Goal: Task Accomplishment & Management: Manage account settings

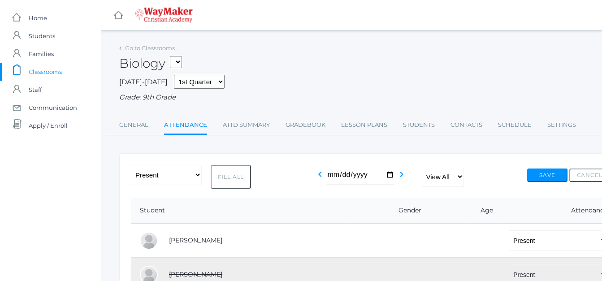
select select "P"
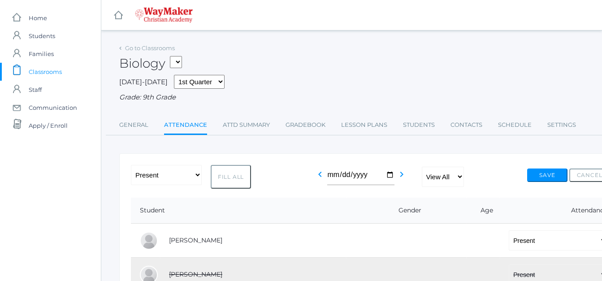
select select "P"
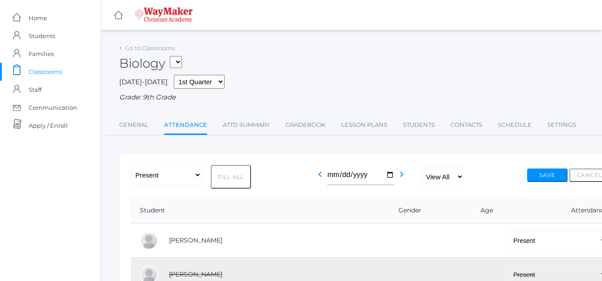
select select "P"
click at [230, 133] on link "Attd Summary" at bounding box center [246, 125] width 47 height 18
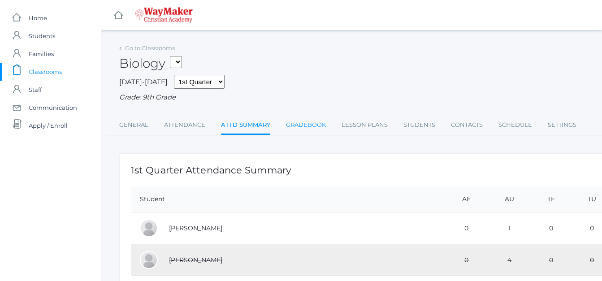
click at [308, 125] on link "Gradebook" at bounding box center [306, 125] width 40 height 18
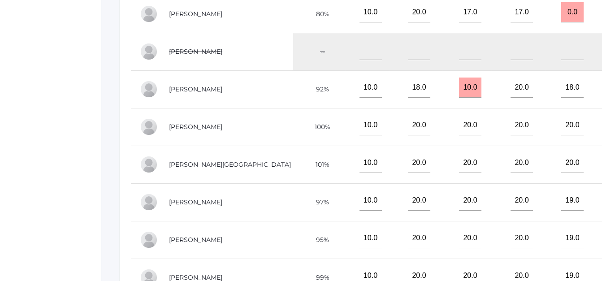
scroll to position [296, 37]
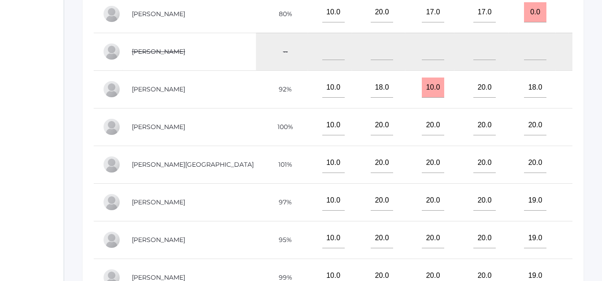
click at [555, 197] on td "20.0" at bounding box center [582, 202] width 54 height 38
click at [555, 238] on td "20.0" at bounding box center [582, 240] width 54 height 38
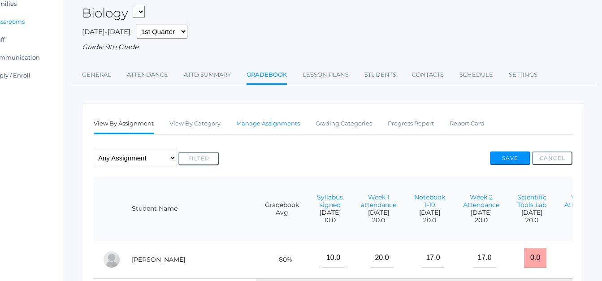
click at [267, 125] on link "Manage Assignments" at bounding box center [268, 124] width 64 height 18
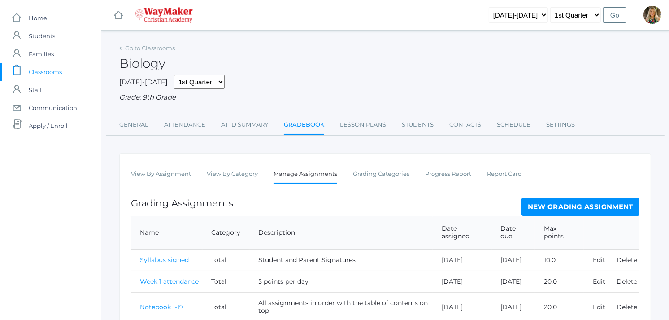
drag, startPoint x: 567, startPoint y: 1, endPoint x: 458, endPoint y: 48, distance: 119.6
click at [458, 48] on div "Biology" at bounding box center [384, 58] width 531 height 33
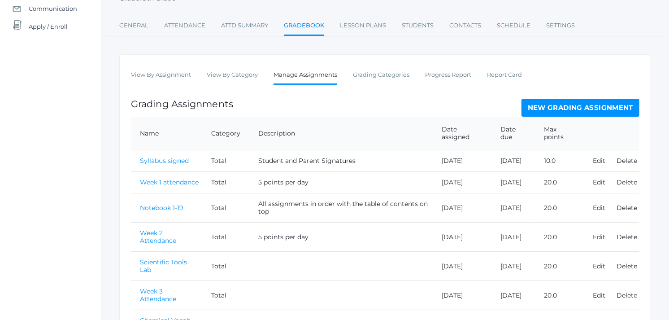
scroll to position [97, 0]
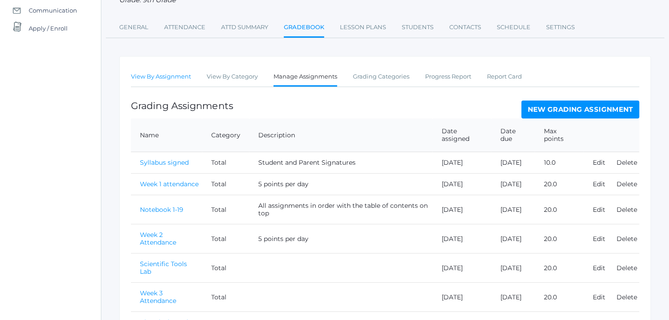
click at [177, 76] on link "View By Assignment" at bounding box center [161, 77] width 60 height 18
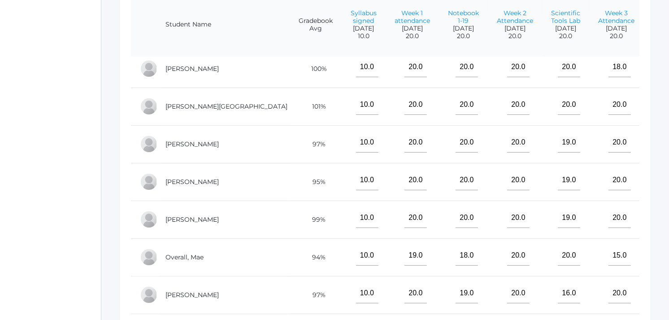
scroll to position [335, 0]
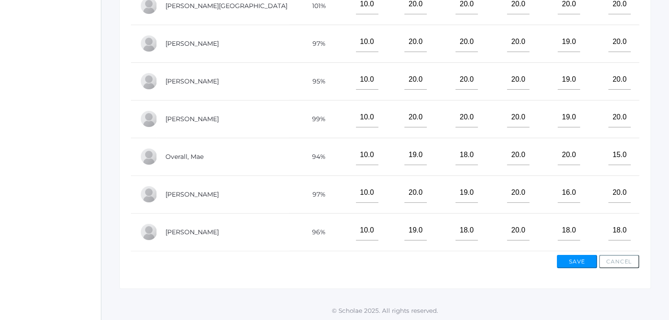
click at [601, 145] on td "18.0" at bounding box center [667, 157] width 48 height 38
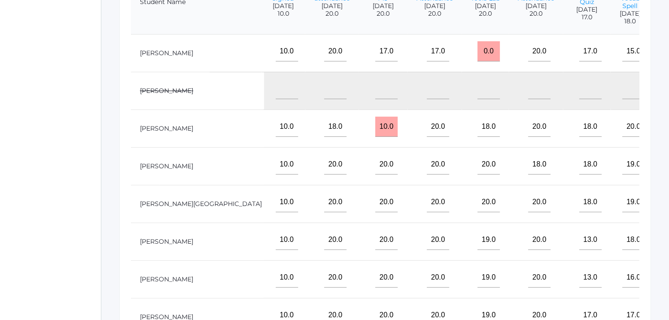
scroll to position [256, 0]
click at [601, 104] on div "Go to Classrooms Biology MSPE - PE Middle School HSPE - PE High School BIO - Bi…" at bounding box center [384, 77] width 567 height 582
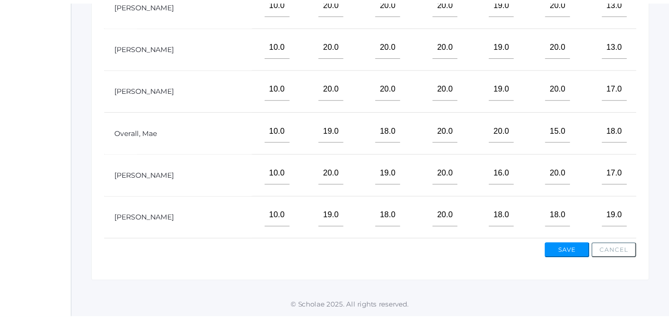
scroll to position [134, 84]
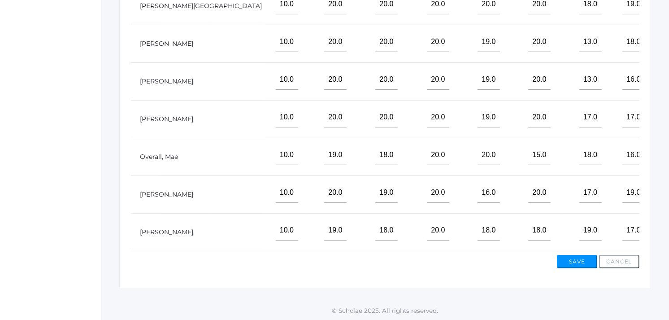
drag, startPoint x: 600, startPoint y: 5, endPoint x: 432, endPoint y: 267, distance: 310.6
click at [432, 267] on div "View By Assignment View By Category Manage Assignments Grading Categories Progr…" at bounding box center [384, 54] width 531 height 470
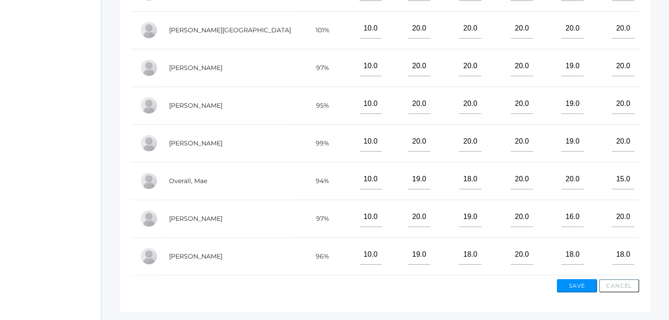
scroll to position [0, 0]
click at [320, 280] on div "Save Cancel" at bounding box center [385, 283] width 508 height 17
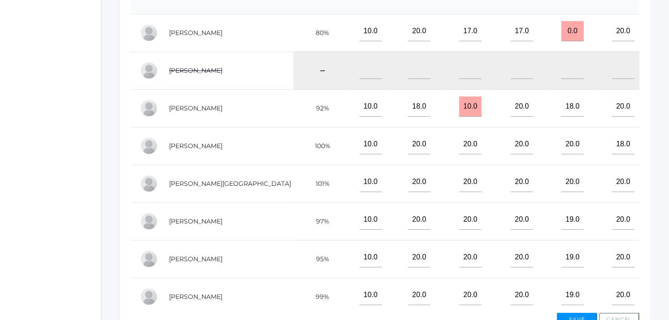
click at [601, 185] on div "Go to Classrooms Biology MSPE - PE Middle School HSPE - PE High School BIO - Bi…" at bounding box center [384, 56] width 567 height 582
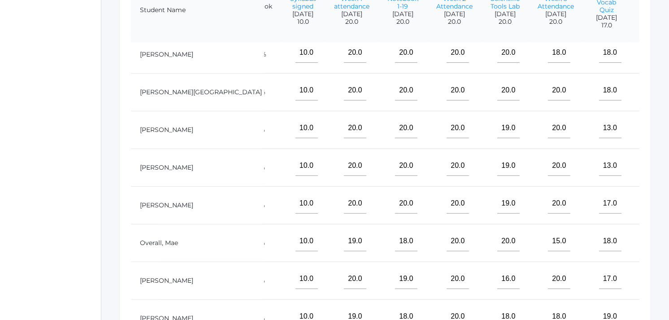
scroll to position [135, 64]
click at [601, 255] on div "View By Assignment View By Category Manage Assignments Grading Categories Progr…" at bounding box center [384, 140] width 531 height 470
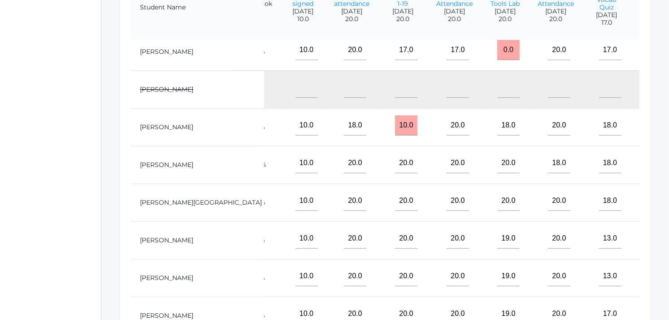
scroll to position [0, 64]
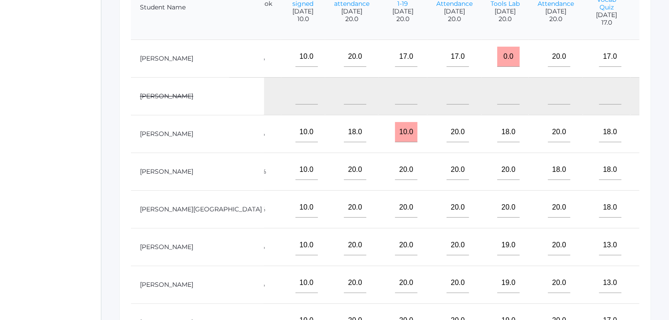
type input"] "19"
type input"] "20"
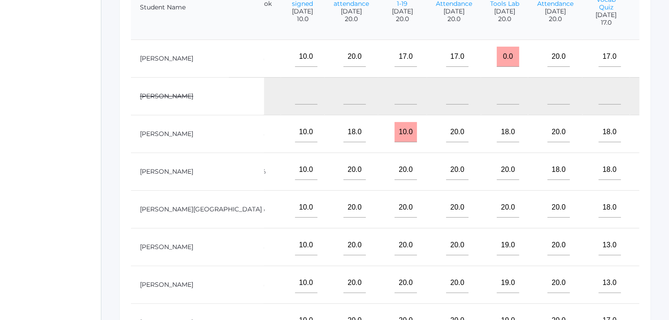
type input"] "20"
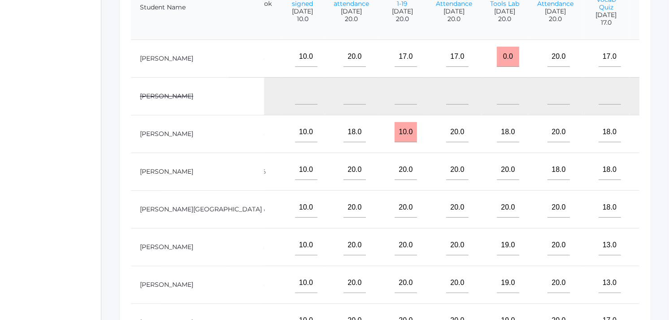
type input"] "19"
type input"] "18"
click at [601, 281] on div "View By Assignment View By Category Manage Assignments Grading Categories Progr…" at bounding box center [384, 137] width 531 height 470
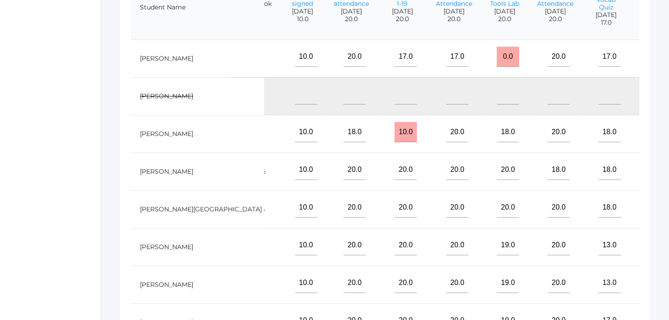
scroll to position [135, 65]
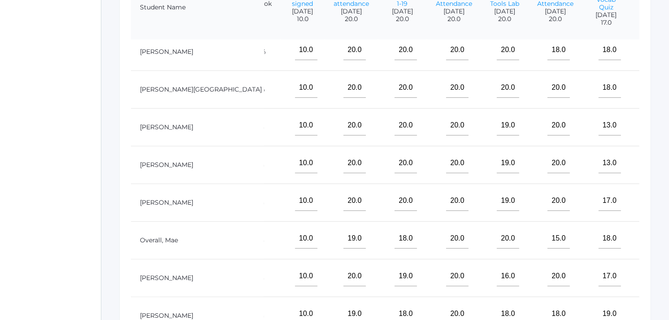
type input"] "18"
type input"] "20"
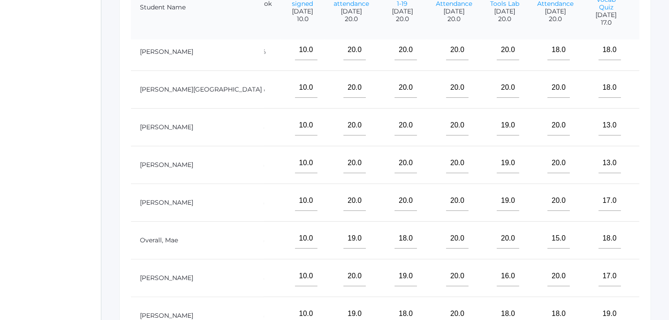
type input"] "20"
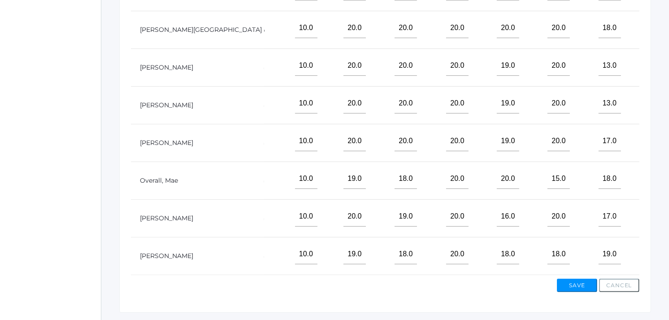
scroll to position [331, 0]
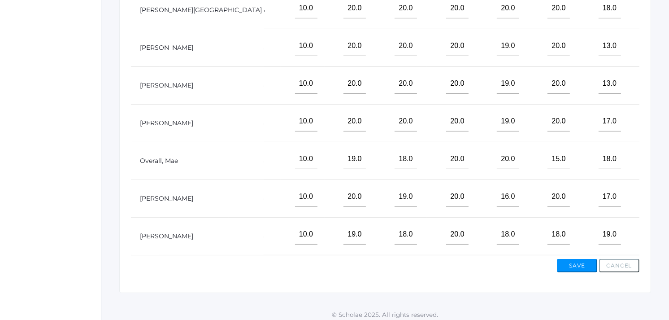
type input"] "20"
click at [574, 264] on button "Save" at bounding box center [577, 265] width 40 height 13
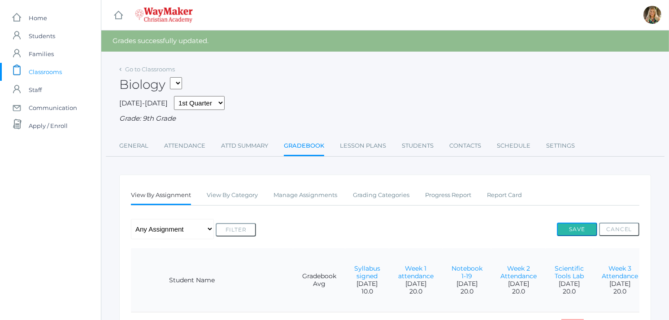
click at [572, 229] on button "Save" at bounding box center [577, 228] width 40 height 13
click at [303, 193] on link "Manage Assignments" at bounding box center [305, 195] width 64 height 18
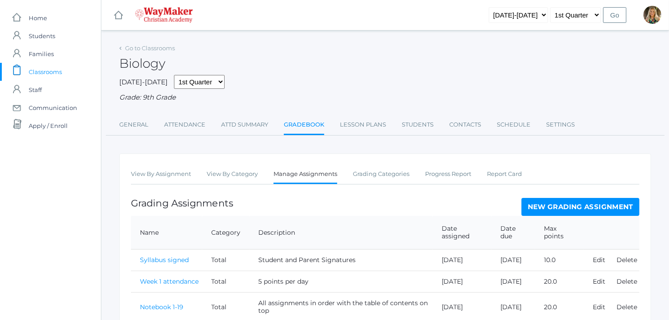
click at [535, 204] on link "New Grading Assignment" at bounding box center [580, 207] width 118 height 18
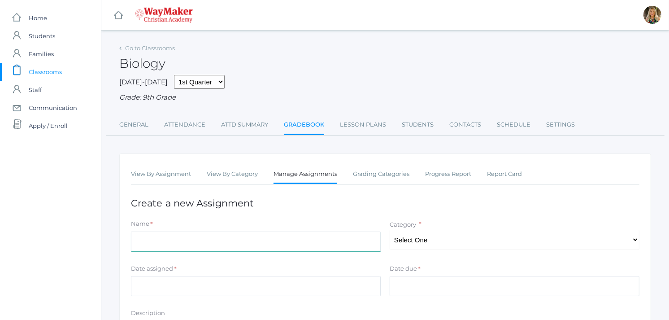
click at [272, 243] on input "Name" at bounding box center [256, 241] width 250 height 20
click at [158, 244] on input "Week 2 Attendance" at bounding box center [256, 241] width 250 height 20
type input "Week 4 Attendance"
click at [428, 247] on select "Select One Total" at bounding box center [514, 239] width 250 height 20
select select "1094"
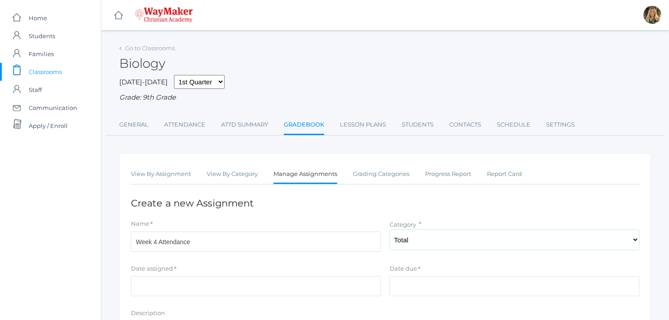
click at [389, 229] on select "Select One Total" at bounding box center [514, 239] width 250 height 20
click at [294, 287] on input "Date assigned" at bounding box center [256, 286] width 250 height 20
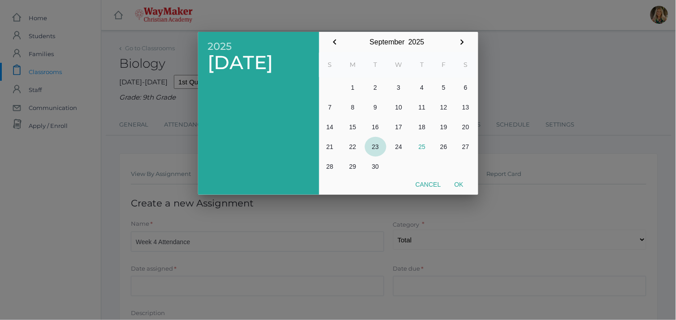
click at [374, 146] on button "23" at bounding box center [376, 147] width 22 height 20
click at [463, 182] on button "Ok" at bounding box center [459, 184] width 22 height 16
type input "2025-09-23"
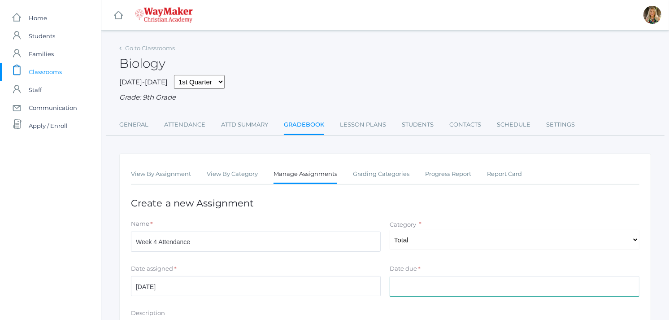
click at [431, 280] on input "Date due" at bounding box center [514, 286] width 250 height 20
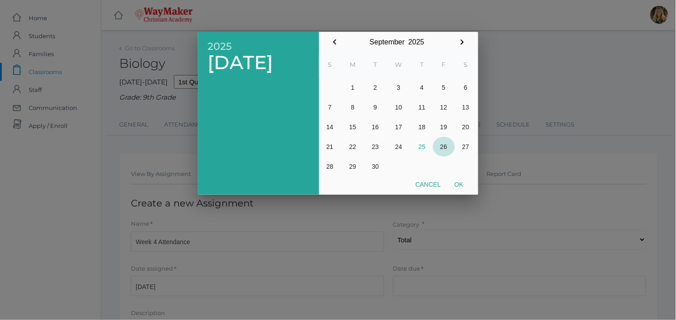
click at [444, 147] on button "26" at bounding box center [444, 147] width 22 height 20
click at [459, 185] on button "Ok" at bounding box center [459, 184] width 22 height 16
type input "[DATE]"
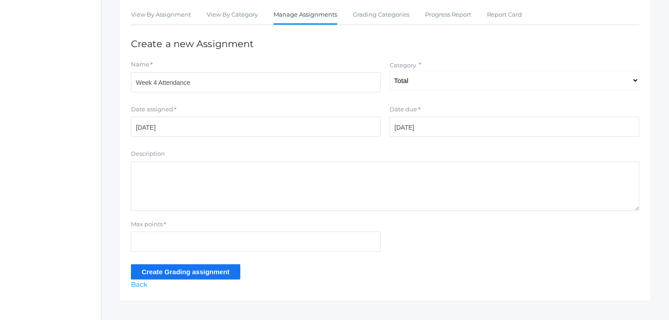
scroll to position [173, 0]
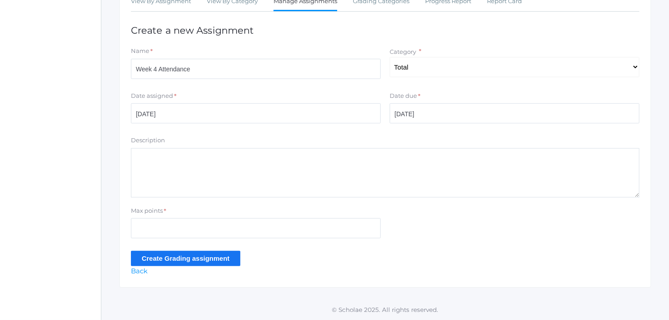
click at [146, 168] on textarea "Description" at bounding box center [385, 172] width 508 height 49
type textarea "5 points per day"
click at [140, 229] on input "Max points" at bounding box center [256, 228] width 250 height 20
type input "20"
click at [194, 259] on input "Create Grading assignment" at bounding box center [185, 258] width 109 height 15
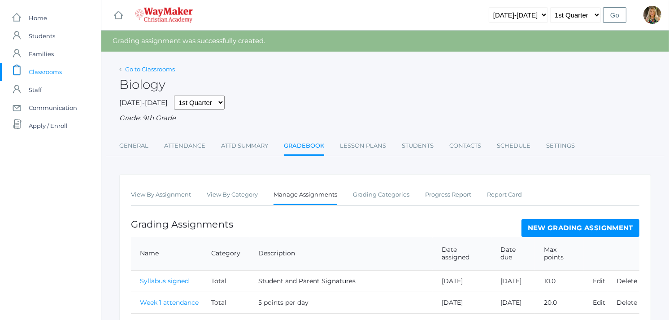
click at [145, 68] on link "Go to Classrooms" at bounding box center [150, 68] width 50 height 7
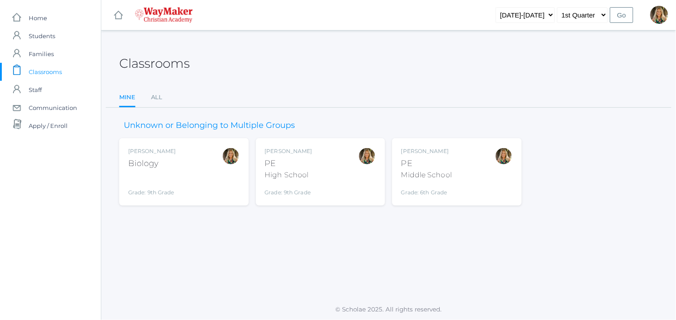
click at [308, 173] on div "High School" at bounding box center [289, 174] width 48 height 11
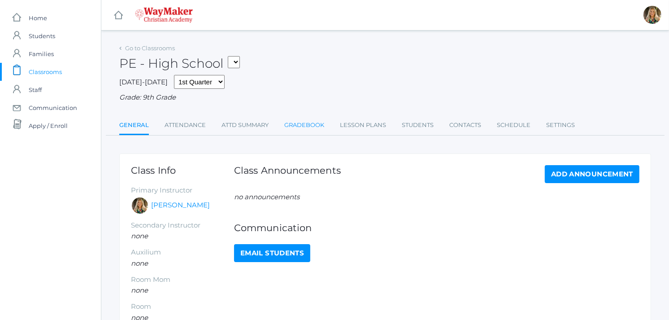
click at [302, 125] on link "Gradebook" at bounding box center [304, 125] width 40 height 18
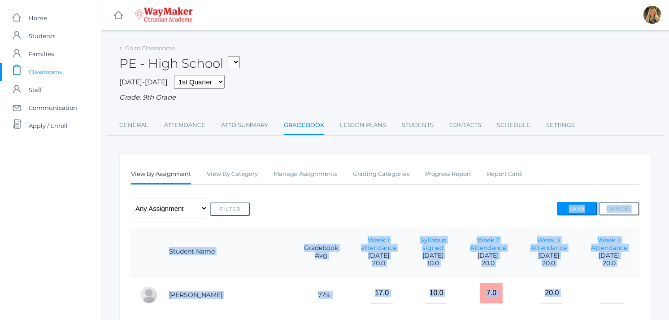
drag, startPoint x: 576, startPoint y: 289, endPoint x: 455, endPoint y: 192, distance: 155.0
click at [302, 174] on link "Manage Assignments" at bounding box center [305, 174] width 64 height 18
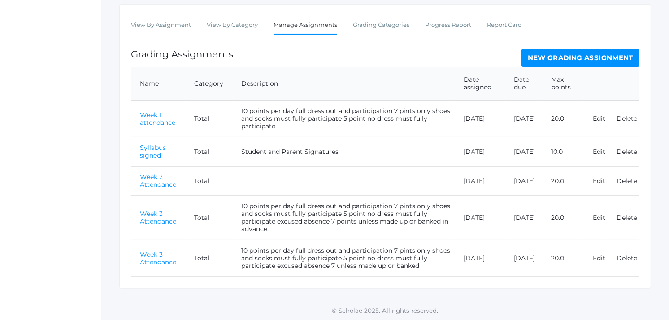
scroll to position [150, 0]
click at [150, 249] on td "Week 3 Attendance" at bounding box center [158, 257] width 55 height 37
click at [163, 258] on link "Week 3 Attendance" at bounding box center [158, 257] width 36 height 16
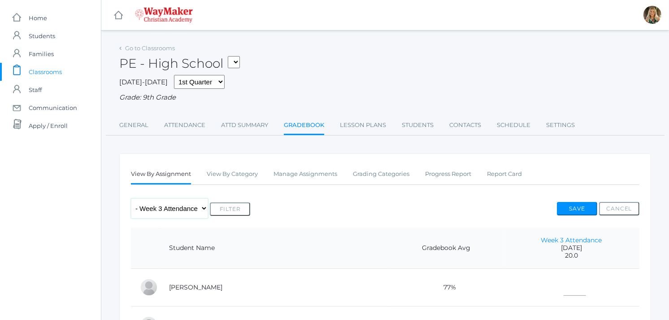
click at [161, 206] on select "Any Assignment Category: Total - Week 3 Attendance - Week 3 Attendance - Week 2…" at bounding box center [169, 208] width 77 height 20
click at [294, 172] on link "Manage Assignments" at bounding box center [305, 174] width 64 height 18
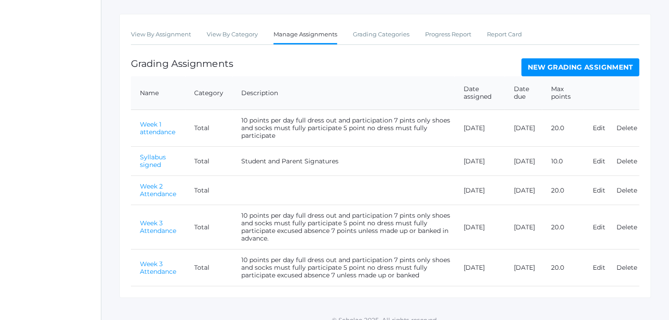
scroll to position [150, 0]
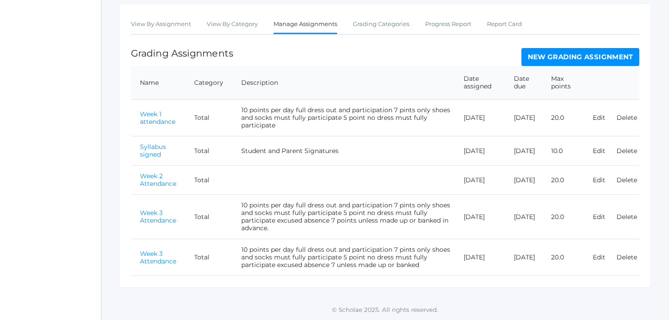
click at [307, 254] on td "10 points per day full dress out and participation 7 pints only shoes and socks…" at bounding box center [344, 257] width 222 height 37
click at [596, 259] on link "Edit" at bounding box center [598, 257] width 13 height 8
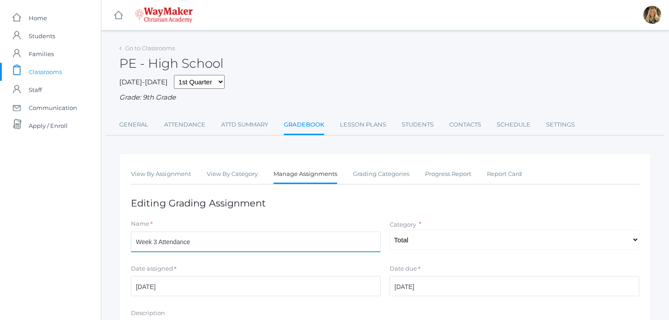
click at [157, 243] on input "Week 3 Attendance" at bounding box center [256, 241] width 250 height 20
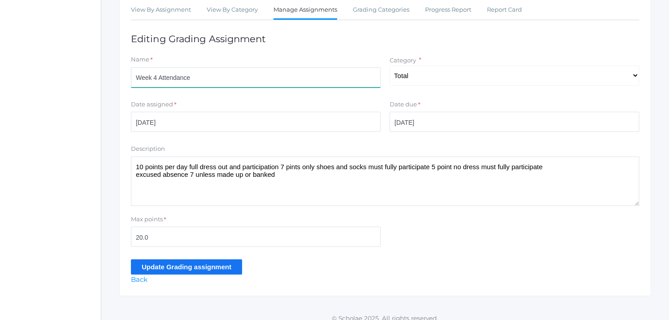
scroll to position [173, 0]
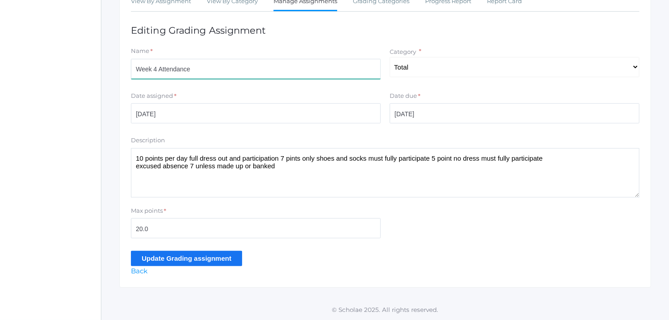
type input "Week 4 Attendance"
click at [162, 255] on input "Update Grading assignment" at bounding box center [186, 258] width 111 height 15
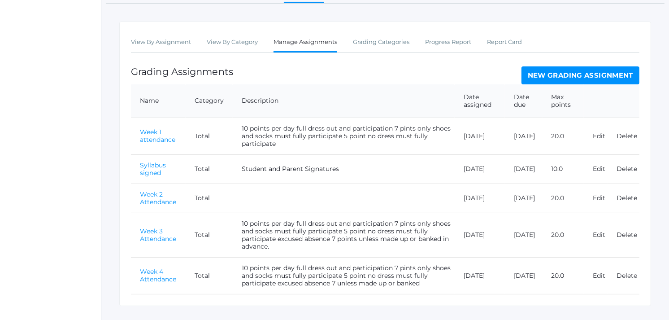
scroll to position [171, 0]
